Goal: Navigation & Orientation: Understand site structure

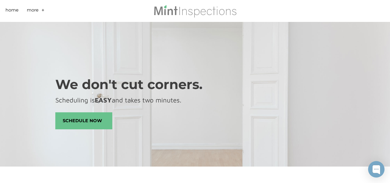
click at [40, 11] on li "More + - Scheduling Sample Report FAQs Reviews Roof Covering Material Installat…" at bounding box center [37, 11] width 21 height 22
click at [43, 9] on link "+" at bounding box center [42, 11] width 3 height 8
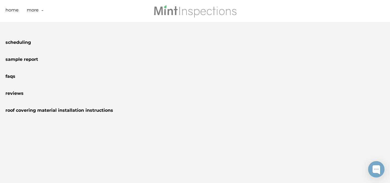
click at [43, 9] on link "-" at bounding box center [42, 11] width 2 height 8
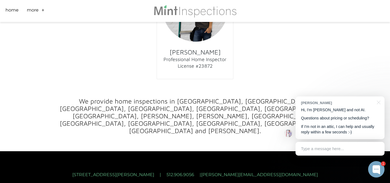
scroll to position [3020, 0]
